Goal: Information Seeking & Learning: Learn about a topic

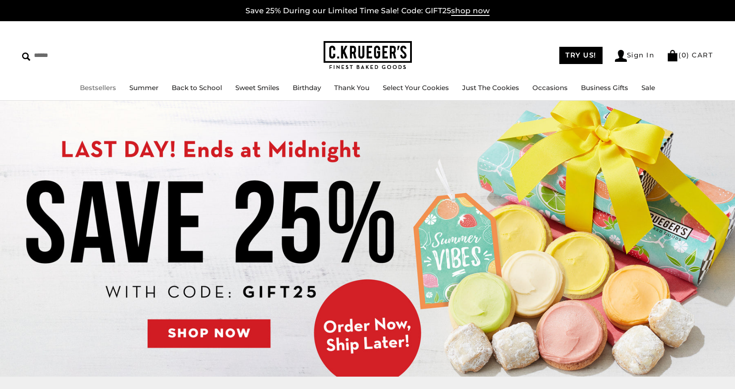
click at [101, 91] on link "Bestsellers" at bounding box center [98, 87] width 36 height 8
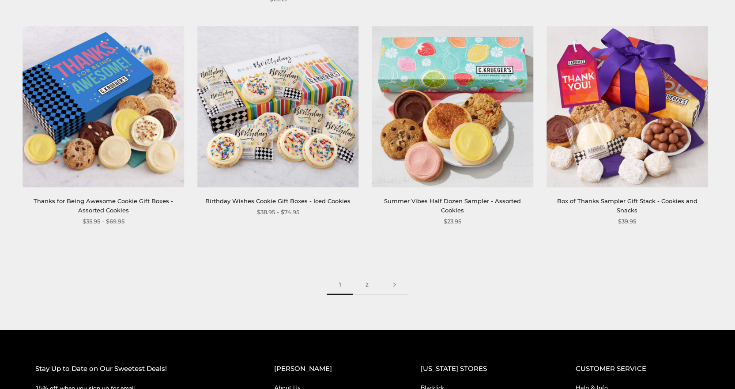
scroll to position [1237, 0]
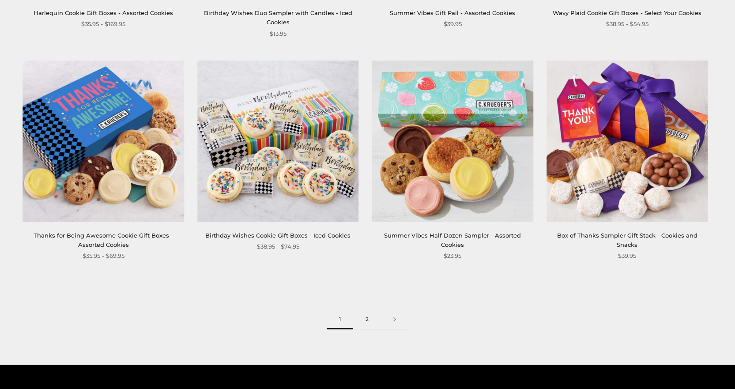
click at [373, 315] on link "2" at bounding box center [367, 320] width 28 height 20
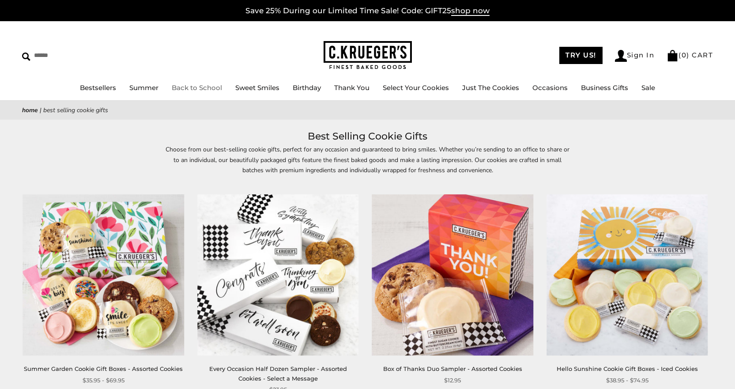
click at [199, 87] on link "Back to School" at bounding box center [197, 87] width 50 height 8
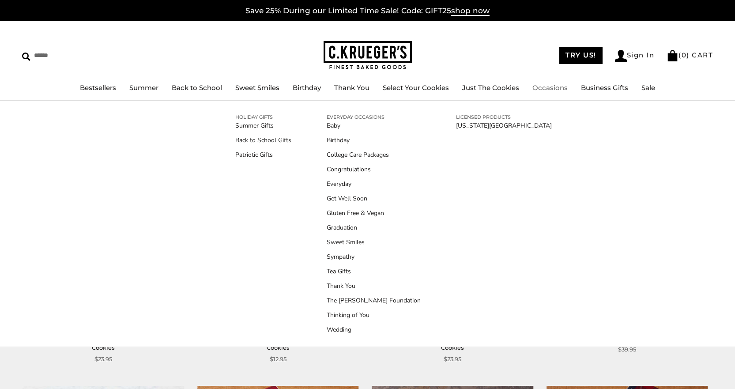
click at [546, 89] on link "Occasions" at bounding box center [550, 87] width 35 height 8
click at [355, 212] on link "Gluten Free & Vegan" at bounding box center [374, 212] width 94 height 9
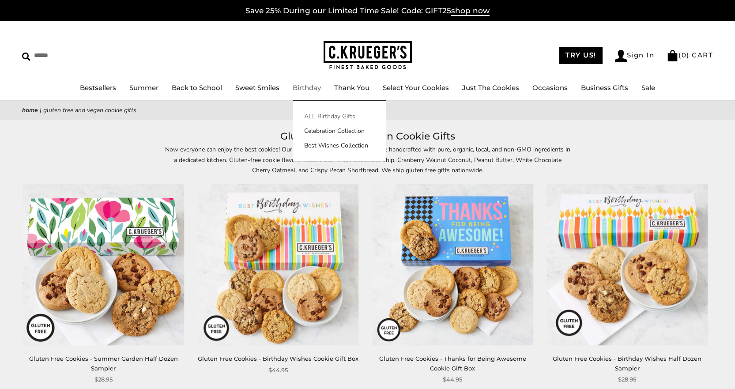
click at [327, 113] on link "ALL Birthday Gifts" at bounding box center [339, 116] width 93 height 9
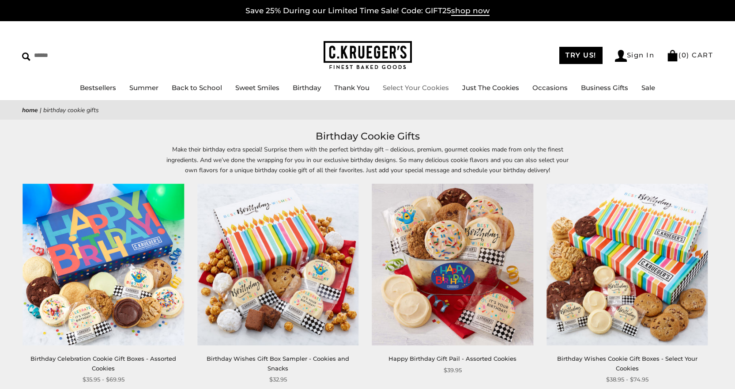
click at [434, 89] on link "Select Your Cookies" at bounding box center [416, 87] width 66 height 8
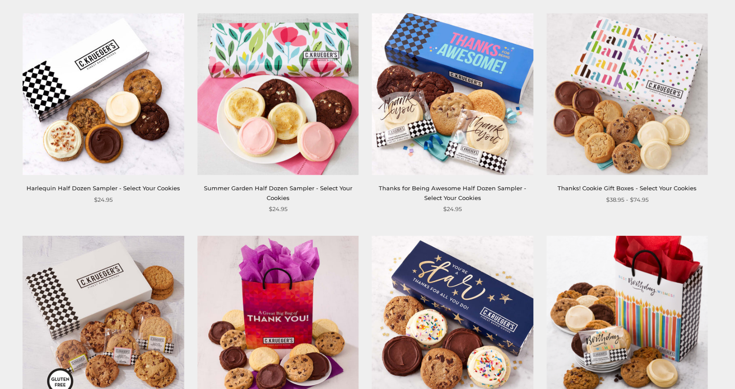
scroll to position [1237, 0]
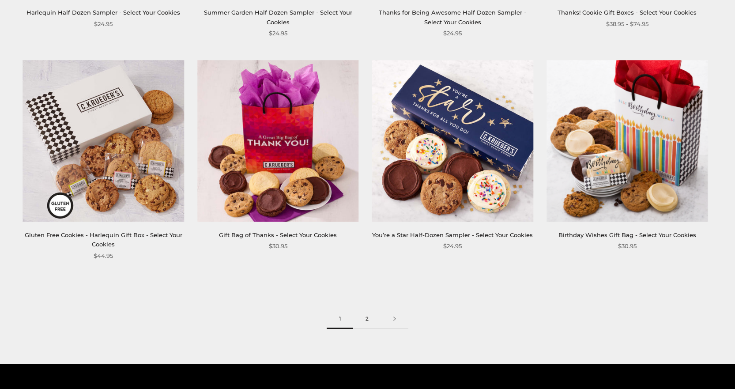
click at [364, 323] on link "2" at bounding box center [367, 319] width 28 height 20
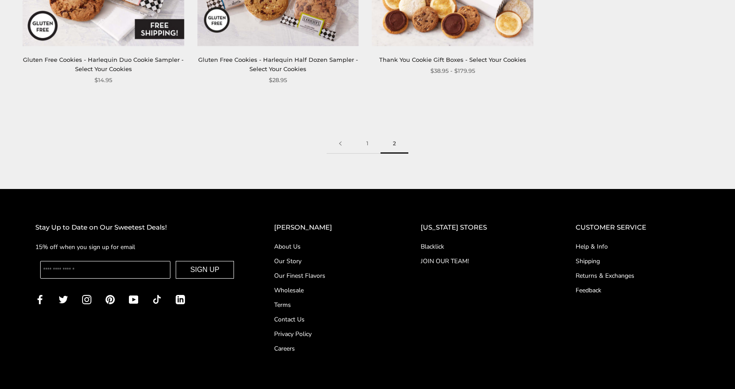
click at [316, 292] on link "Wholesale" at bounding box center [329, 290] width 111 height 9
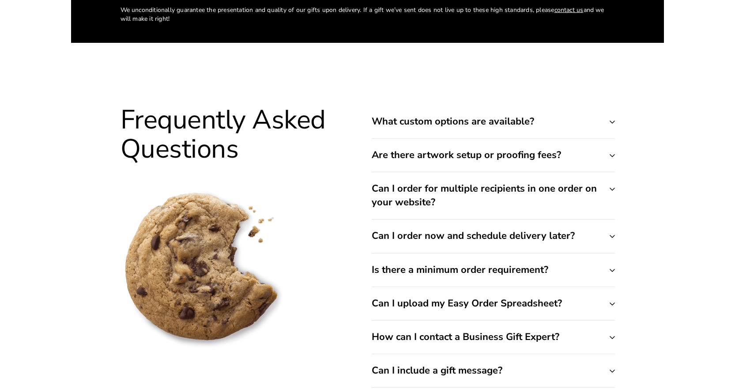
scroll to position [3072, 0]
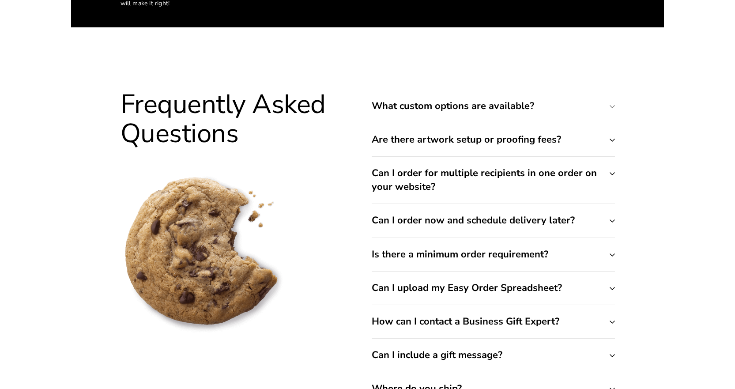
click at [411, 116] on button "What custom options are available?" at bounding box center [493, 106] width 243 height 33
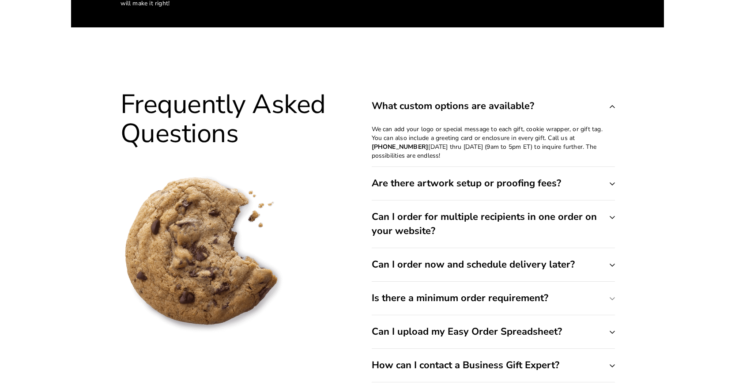
click at [513, 306] on button "Is there a minimum order requirement?" at bounding box center [493, 298] width 243 height 33
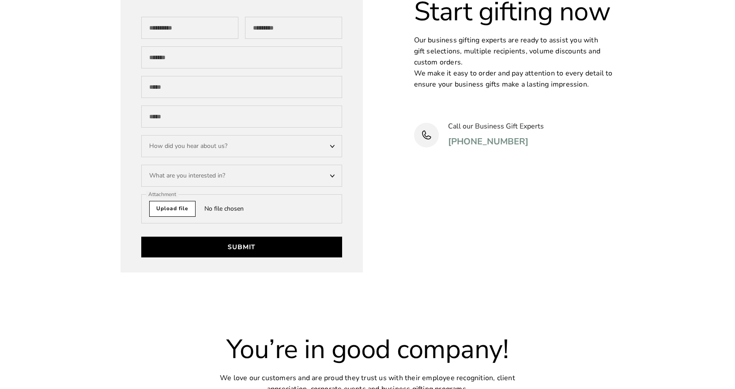
scroll to position [2233, 0]
